Goal: Navigation & Orientation: Understand site structure

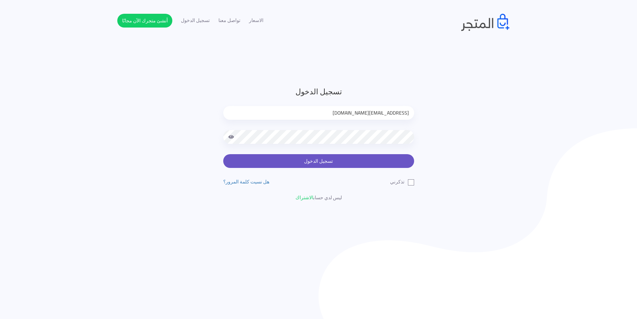
click at [296, 161] on button "تسجيل الدخول" at bounding box center [318, 161] width 191 height 14
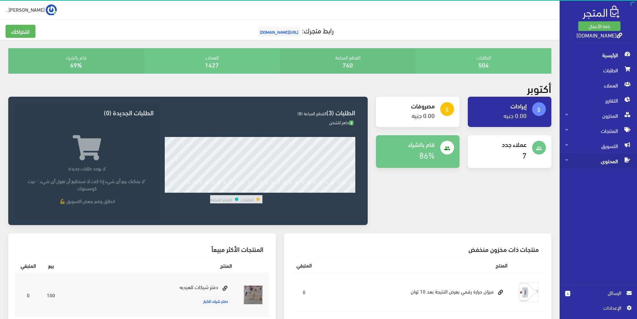
click at [566, 157] on span at bounding box center [566, 159] width 3 height 12
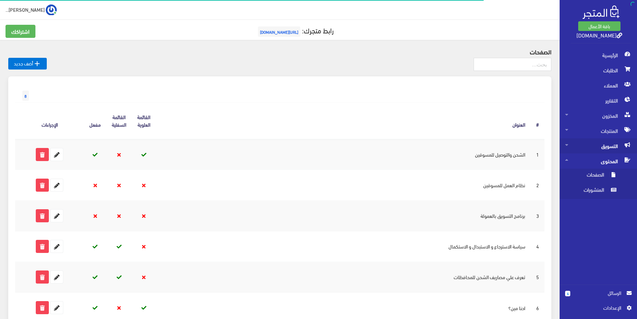
click at [568, 148] on span at bounding box center [566, 144] width 3 height 12
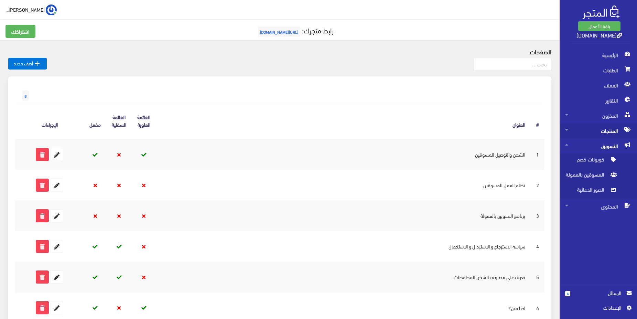
click at [570, 131] on span "المنتجات" at bounding box center [598, 130] width 66 height 15
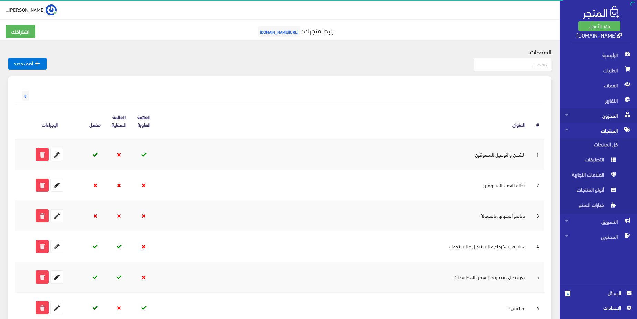
click at [566, 118] on span at bounding box center [566, 114] width 3 height 12
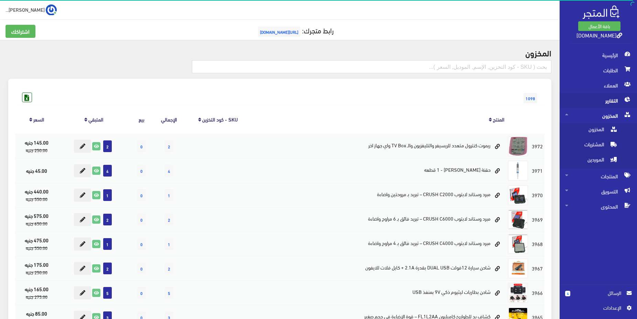
click at [582, 97] on span "التقارير" at bounding box center [598, 100] width 66 height 15
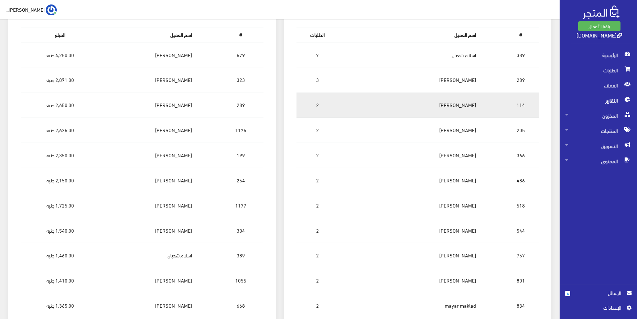
scroll to position [426, 0]
